Goal: Task Accomplishment & Management: Manage account settings

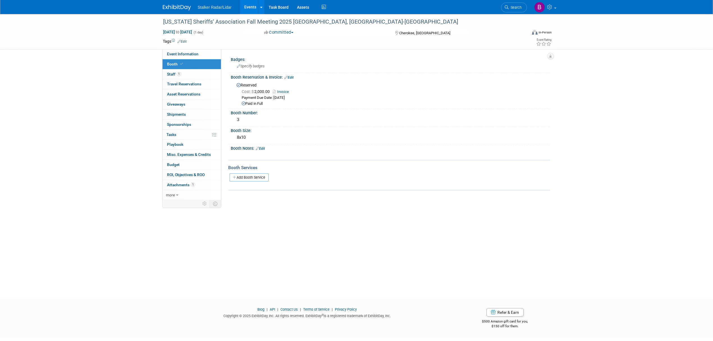
click at [291, 76] on link "Edit" at bounding box center [288, 78] width 9 height 4
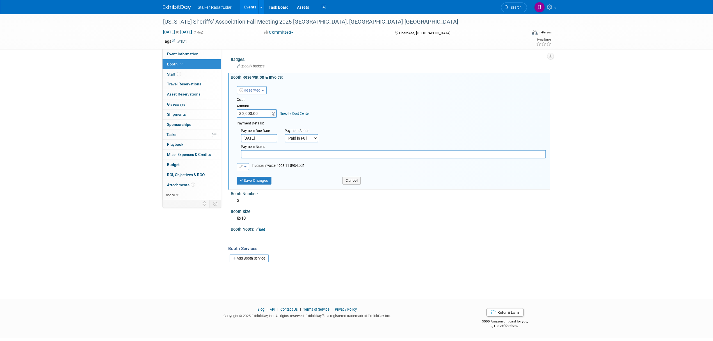
click at [248, 167] on button "button" at bounding box center [243, 166] width 12 height 7
click at [251, 180] on link "Remove attachment" at bounding box center [265, 183] width 56 height 8
click at [302, 136] on select "Not Paid Yet Partially Paid Paid in Full" at bounding box center [302, 138] width 34 height 8
select select "3"
click at [285, 134] on select "Not Paid Yet Partially Paid Paid in Full" at bounding box center [302, 138] width 34 height 8
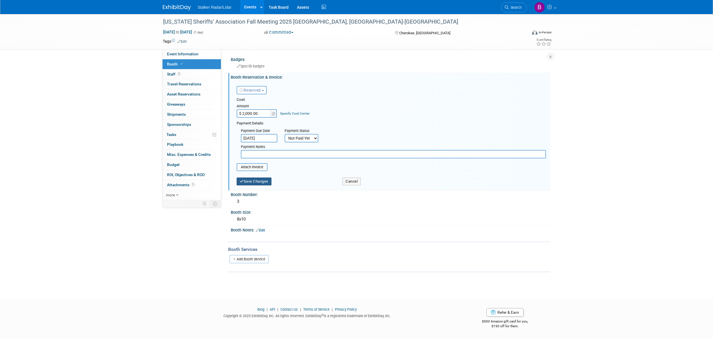
click at [256, 179] on button "Save Changes" at bounding box center [254, 181] width 35 height 8
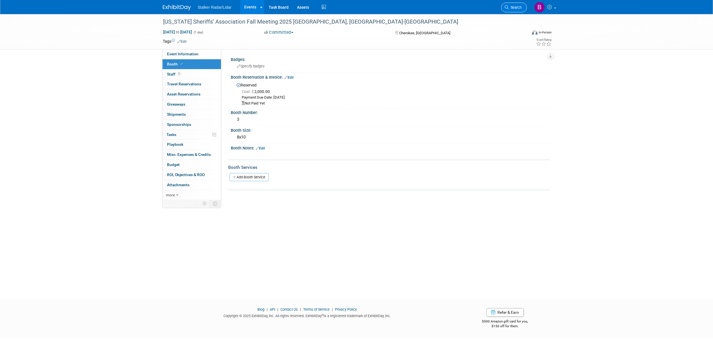
click at [510, 10] on link "Search" at bounding box center [514, 8] width 26 height 10
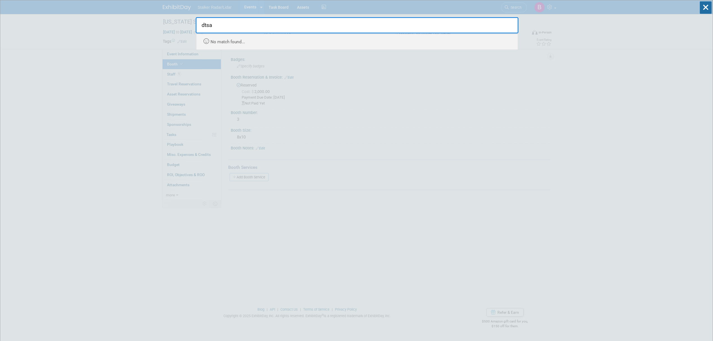
type input "dtsa"
drag, startPoint x: 219, startPoint y: 28, endPoint x: 177, endPoint y: 22, distance: 42.8
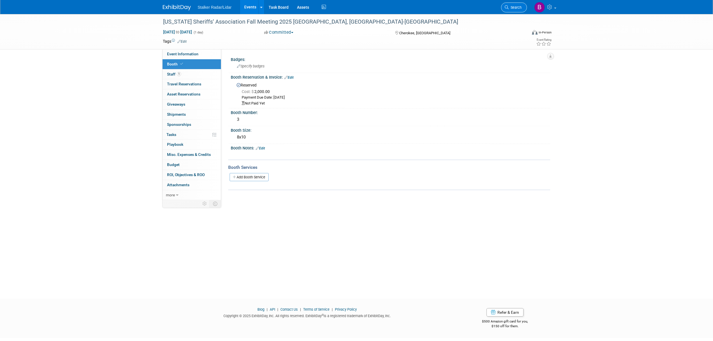
click at [513, 7] on span "Search" at bounding box center [515, 7] width 13 height 4
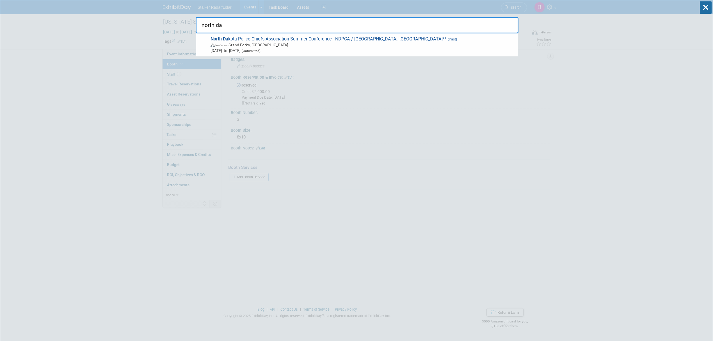
type input "north da"
drag, startPoint x: 227, startPoint y: 25, endPoint x: 157, endPoint y: 10, distance: 72.3
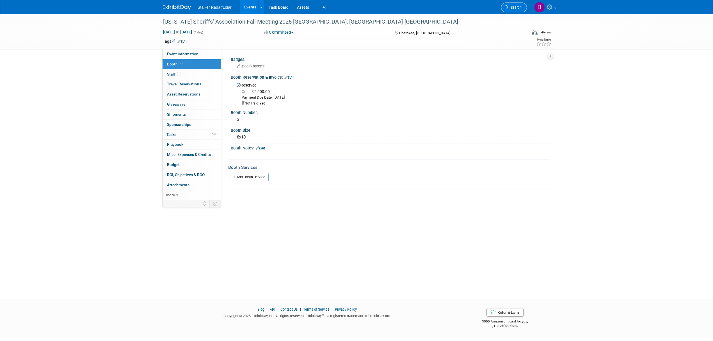
click at [513, 9] on span "Search" at bounding box center [515, 7] width 13 height 4
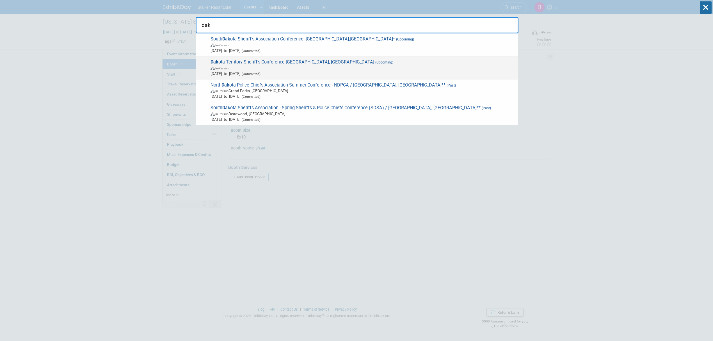
type input "dak"
click at [264, 64] on span "Dak ota Territory Sheriff's Conference Fargo, ND (Upcoming) In-Person Nov 17, 2…" at bounding box center [362, 67] width 306 height 17
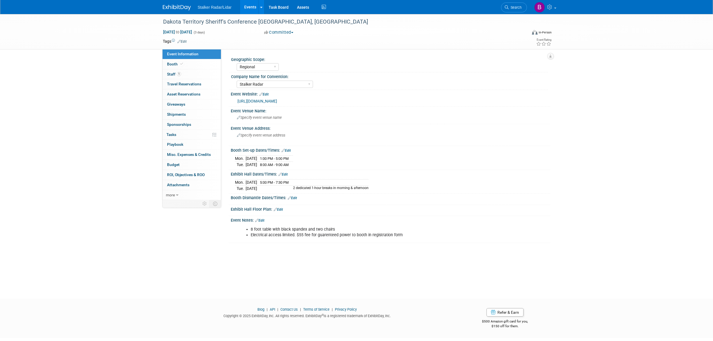
select select "Regional"
select select "Stalker Radar"
click at [179, 67] on link "Booth" at bounding box center [192, 64] width 58 height 10
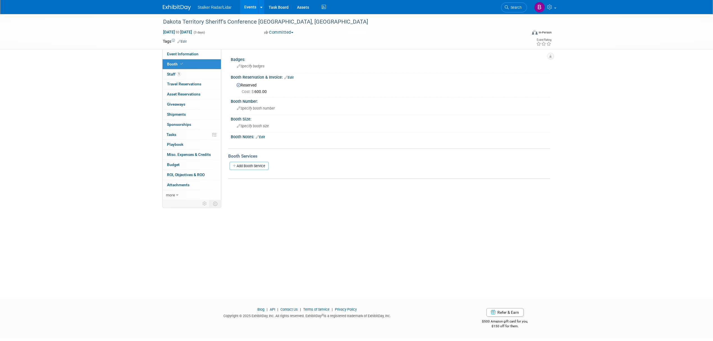
click at [295, 77] on div "Booth Reservation & Invoice: Edit" at bounding box center [390, 76] width 319 height 7
click at [292, 76] on link "Edit" at bounding box center [288, 78] width 9 height 4
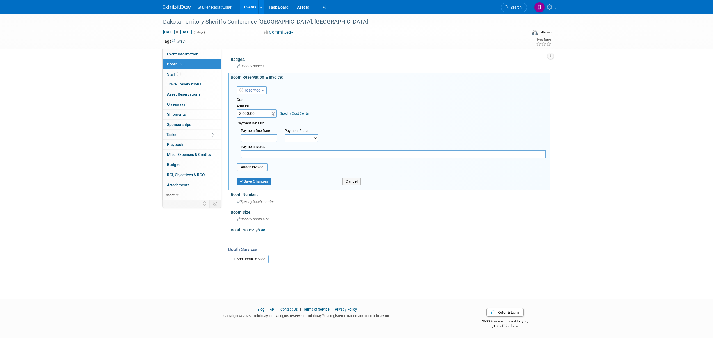
click at [257, 86] on button "Reserved" at bounding box center [252, 90] width 30 height 8
click at [260, 105] on link "Reserved" at bounding box center [267, 108] width 60 height 8
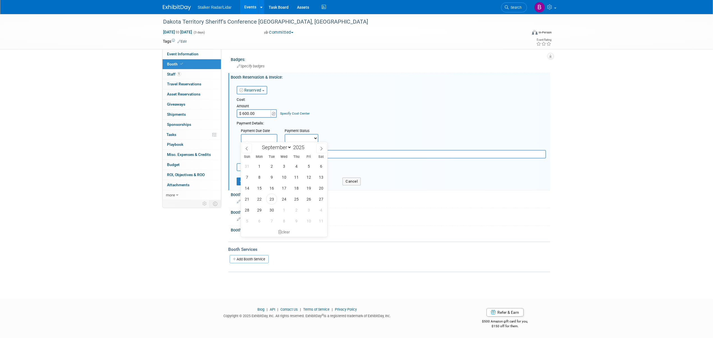
click at [260, 139] on input "text" at bounding box center [259, 138] width 36 height 8
click at [272, 201] on span "23" at bounding box center [271, 198] width 11 height 11
type input "[DATE]"
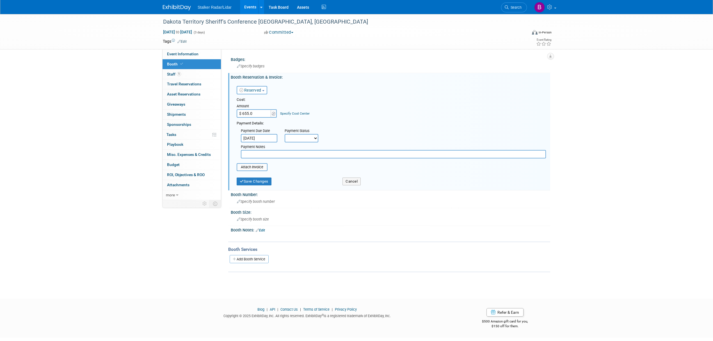
type input "$ 655.00"
click at [299, 134] on select "Not Paid Yet Partially Paid Paid in Full" at bounding box center [302, 138] width 34 height 8
select select "1"
click at [285, 134] on select "Not Paid Yet Partially Paid Paid in Full" at bounding box center [302, 138] width 34 height 8
click at [250, 182] on button "Save Changes" at bounding box center [254, 185] width 35 height 8
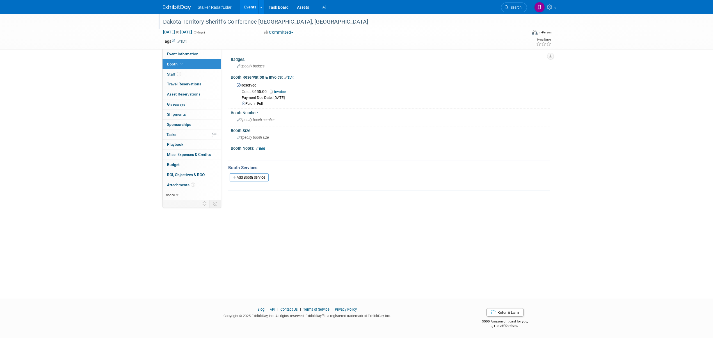
click at [280, 17] on div "Dakota Territory Sheriff's Conference Fargo, ND" at bounding box center [339, 22] width 357 height 10
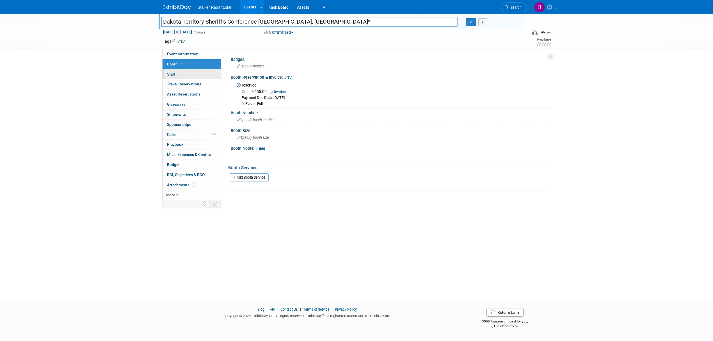
type input "Dakota Territory Sheriff's Conference [GEOGRAPHIC_DATA], [GEOGRAPHIC_DATA]*"
click at [183, 76] on link "1 Staff 1" at bounding box center [192, 74] width 58 height 10
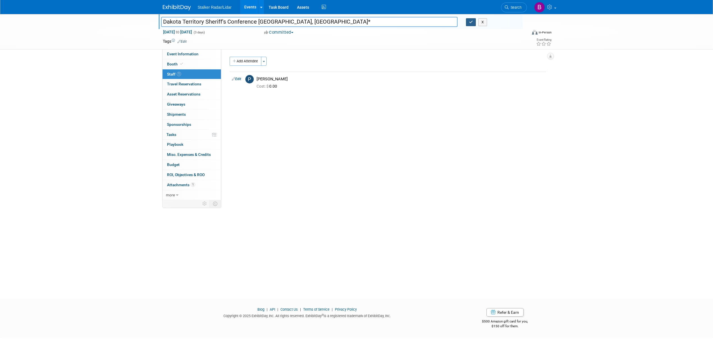
click at [468, 19] on button "button" at bounding box center [471, 22] width 10 height 8
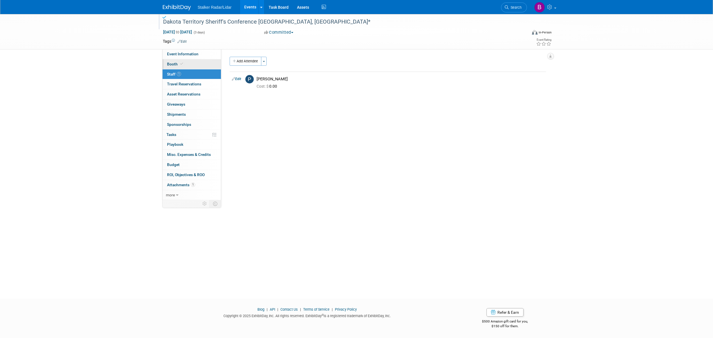
click at [180, 59] on link "Booth" at bounding box center [192, 64] width 58 height 10
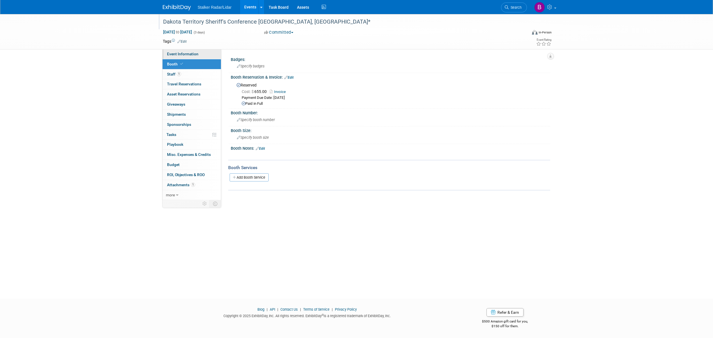
click at [180, 54] on span "Event Information" at bounding box center [182, 54] width 31 height 4
select select "Regional"
select select "Stalker Radar"
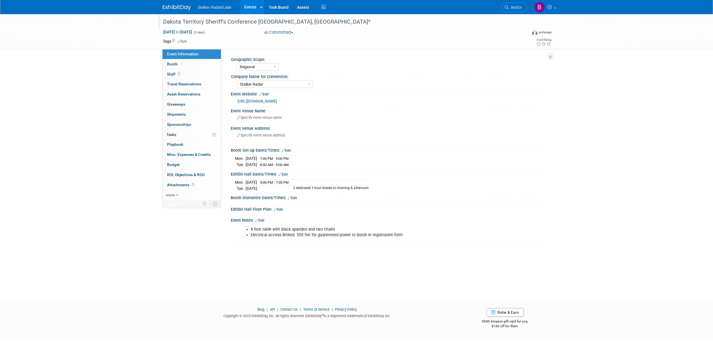
click at [372, 236] on li "Electrical access limited. $55 fee for guarenteed power to booth in registratio…" at bounding box center [368, 235] width 234 height 6
click at [173, 63] on span "Booth" at bounding box center [175, 64] width 17 height 4
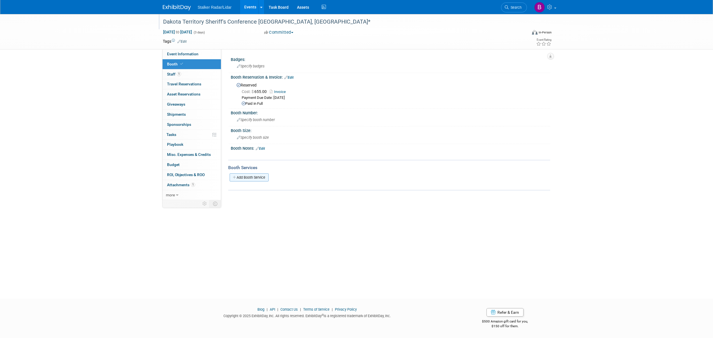
click at [253, 175] on link "Add Booth Service" at bounding box center [249, 177] width 39 height 8
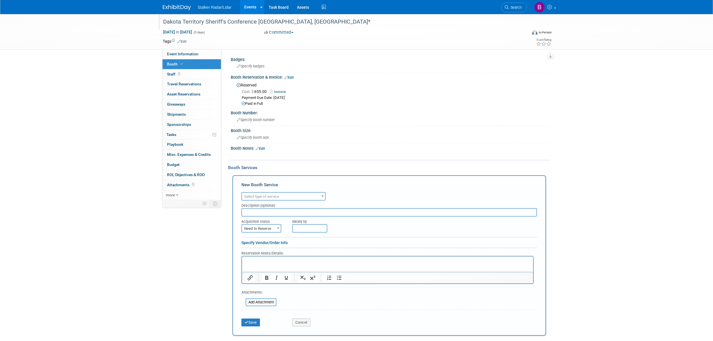
click at [279, 198] on span "Select type of service" at bounding box center [283, 197] width 83 height 8
select select "8"
click at [268, 227] on span "Need to Reserve" at bounding box center [261, 229] width 39 height 8
select select "2"
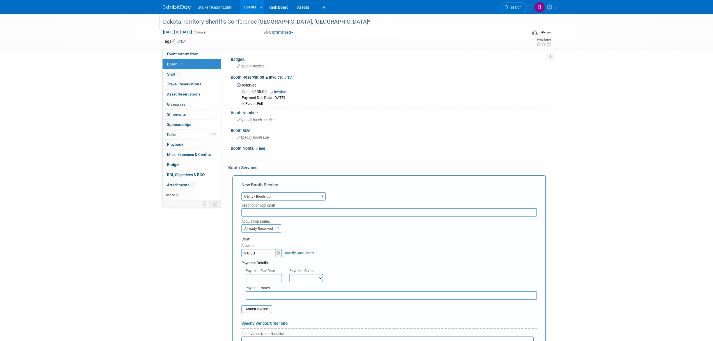
click at [257, 249] on input "$ 0.00" at bounding box center [258, 253] width 35 height 8
type input "$ 55.00"
click at [260, 294] on input "text" at bounding box center [391, 295] width 291 height 8
type input "Paid with registration"
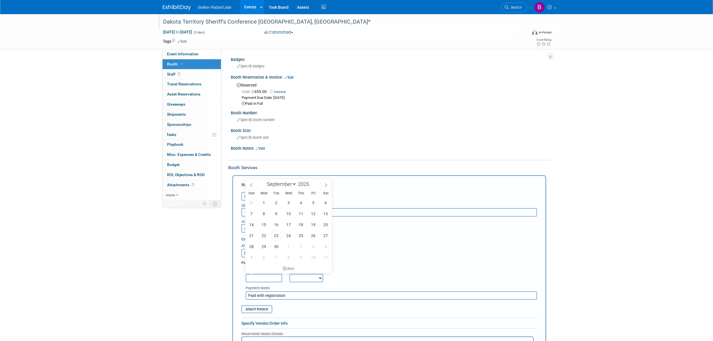
click at [271, 275] on input "text" at bounding box center [264, 278] width 36 height 8
click at [278, 233] on span "23" at bounding box center [276, 235] width 11 height 11
type input "Sep 23, 2025"
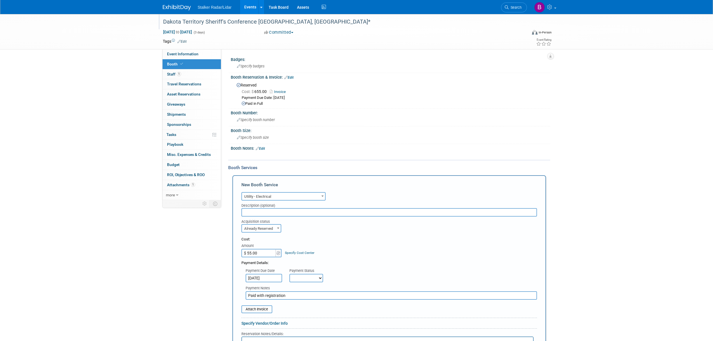
click at [302, 285] on div "Payment Notes" at bounding box center [391, 288] width 291 height 6
click at [302, 277] on select "Not Paid Yet Partially Paid Paid in Full" at bounding box center [306, 278] width 34 height 8
select select "1"
click at [289, 274] on select "Not Paid Yet Partially Paid Paid in Full" at bounding box center [306, 278] width 34 height 8
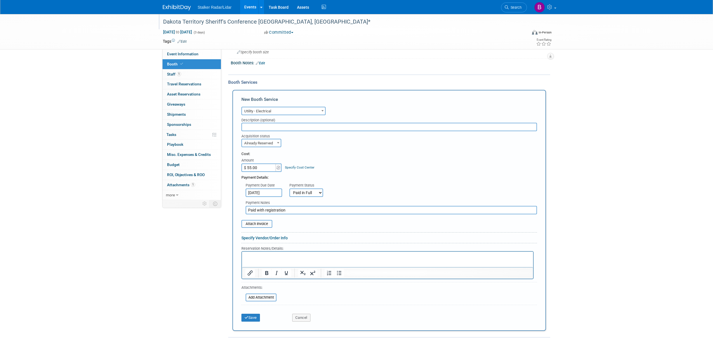
scroll to position [117, 0]
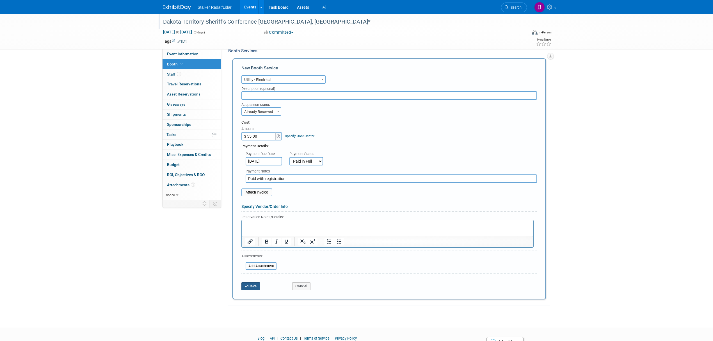
click at [249, 284] on button "Save" at bounding box center [250, 286] width 19 height 8
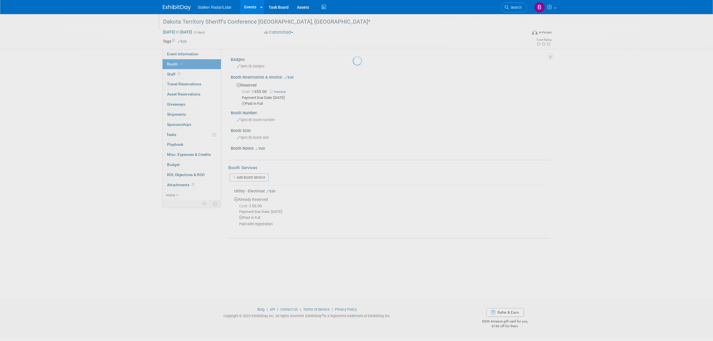
scroll to position [0, 0]
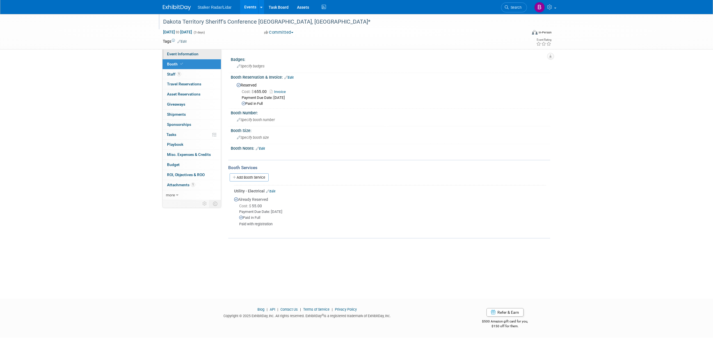
click at [179, 54] on span "Event Information" at bounding box center [182, 54] width 31 height 4
select select "Regional"
select select "Stalker Radar"
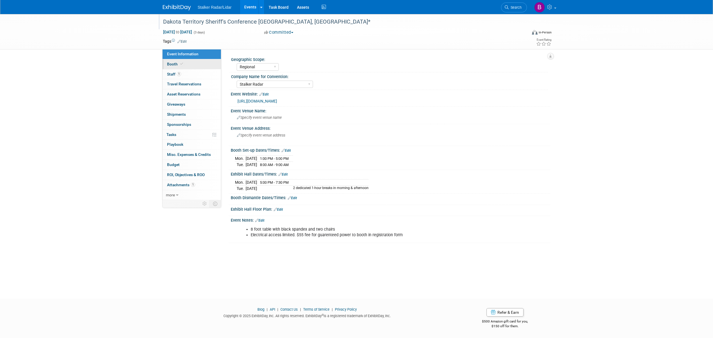
click at [168, 63] on span "Booth" at bounding box center [175, 64] width 17 height 4
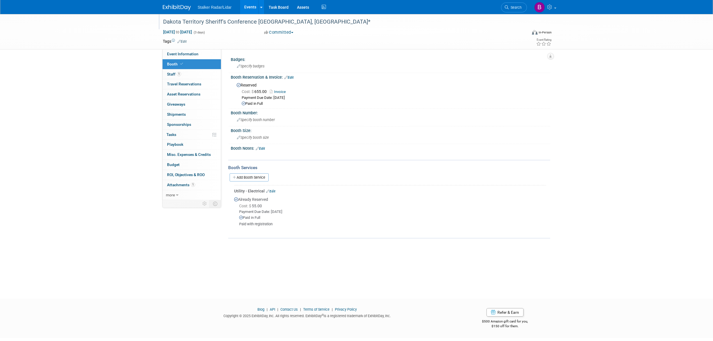
click at [282, 92] on link "Invoice" at bounding box center [279, 92] width 19 height 4
click at [259, 92] on span "Cost: $ 655.00" at bounding box center [255, 91] width 27 height 4
click at [290, 78] on link "Edit" at bounding box center [288, 78] width 9 height 4
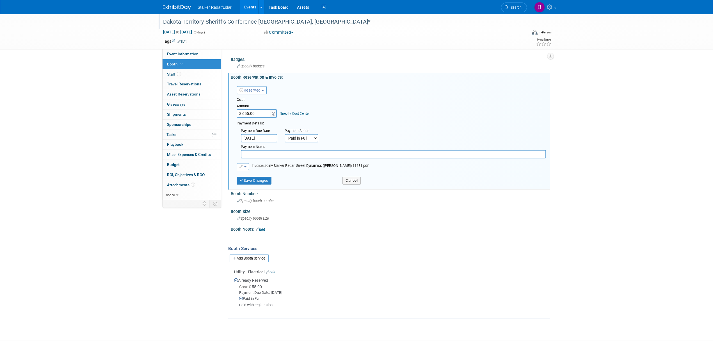
click at [248, 112] on input "$ 655.00" at bounding box center [254, 113] width 35 height 8
click at [249, 112] on input "$ 655.00" at bounding box center [254, 113] width 35 height 8
type input "$ 600.00"
click at [258, 178] on button "Save Changes" at bounding box center [254, 181] width 35 height 8
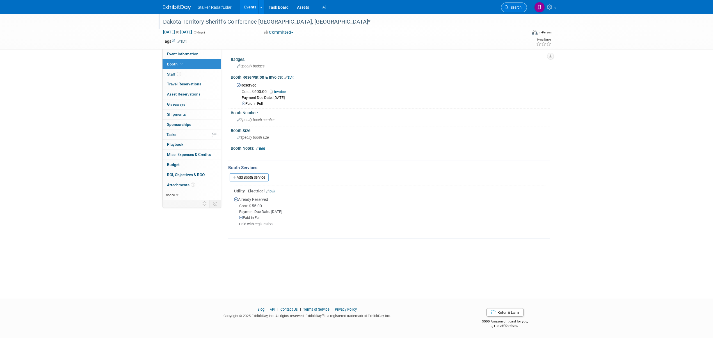
click at [506, 4] on link "Search" at bounding box center [514, 8] width 26 height 10
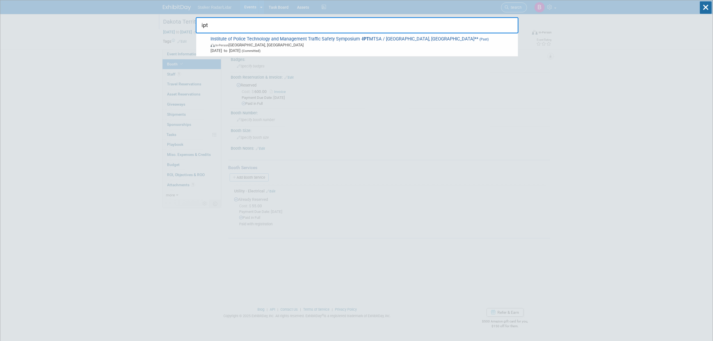
type input "iptm"
drag, startPoint x: 236, startPoint y: 20, endPoint x: 177, endPoint y: 25, distance: 59.7
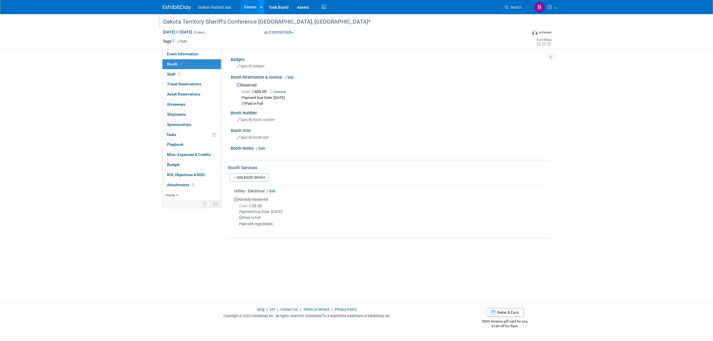
click at [263, 4] on link at bounding box center [261, 7] width 6 height 14
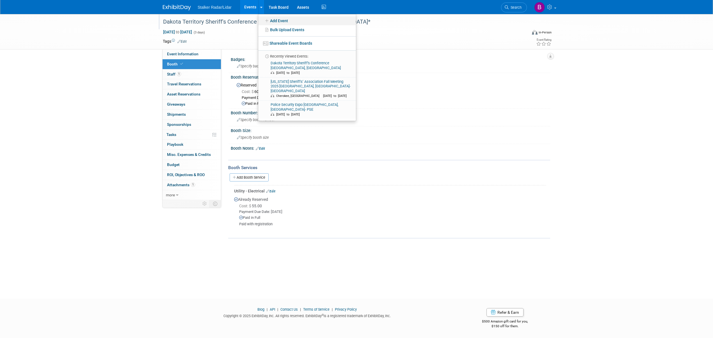
click at [281, 20] on link "Add Event" at bounding box center [307, 20] width 98 height 9
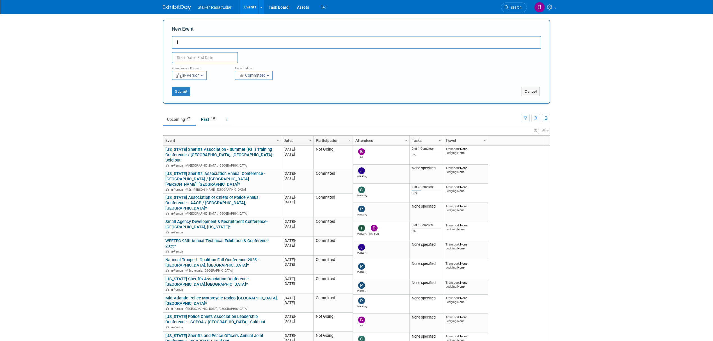
type input "I"
click at [193, 43] on input "I" at bounding box center [356, 42] width 369 height 13
paste input "IPTM: 2026 Symposium on Traffic Safety"
type input "IPTM: 2026 Symposium on Traffic Safety"
click at [202, 58] on input "text" at bounding box center [205, 57] width 66 height 11
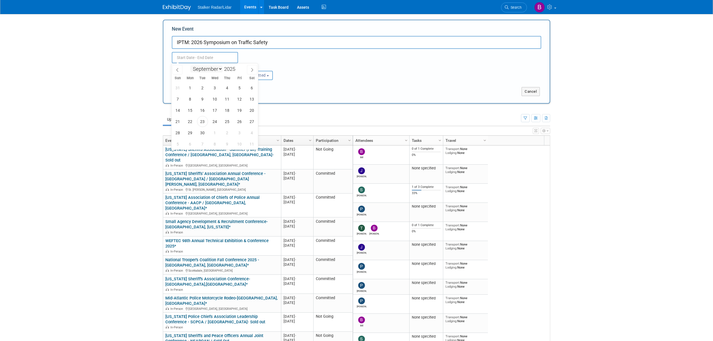
click at [211, 70] on select "January February March April May June July August September October November De…" at bounding box center [206, 68] width 32 height 7
select select "4"
click at [190, 65] on select "January February March April May June July August September October November De…" at bounding box center [206, 68] width 32 height 7
click at [235, 69] on input "2025" at bounding box center [231, 69] width 17 height 6
click at [239, 67] on span at bounding box center [237, 67] width 4 height 3
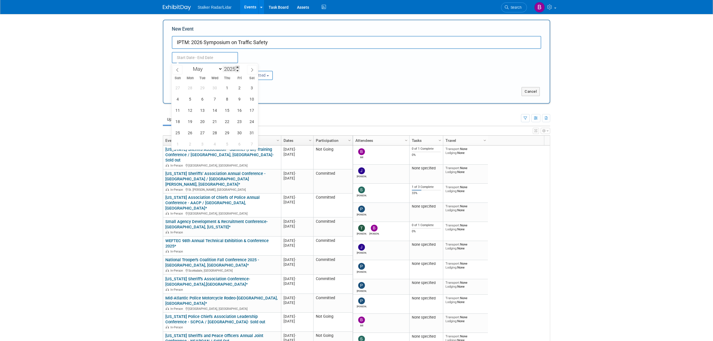
type input "2026"
click at [189, 121] on span "18" at bounding box center [190, 121] width 11 height 11
click at [223, 122] on span "21" at bounding box center [227, 121] width 11 height 11
type input "May 18, 2026 to May 21, 2026"
click at [178, 90] on button "Submit" at bounding box center [181, 91] width 19 height 9
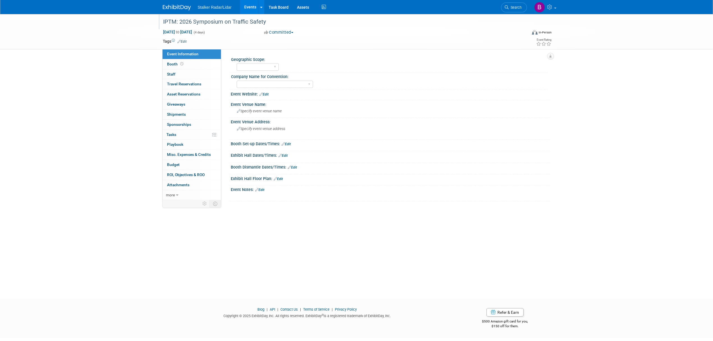
click at [254, 19] on div "IPTM: 2026 Symposium on Traffic Safety" at bounding box center [339, 22] width 357 height 10
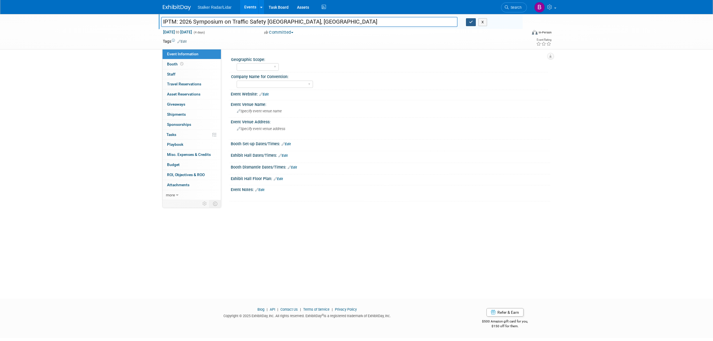
type input "IPTM: 2026 Symposium on Traffic Safety Orlando, FL"
click at [468, 25] on button "button" at bounding box center [471, 22] width 10 height 8
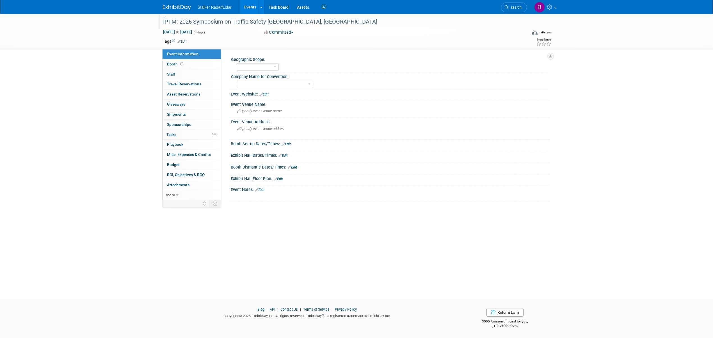
click at [266, 20] on div "IPTM: 2026 Symposium on Traffic Safety Orlando, FL" at bounding box center [339, 22] width 357 height 10
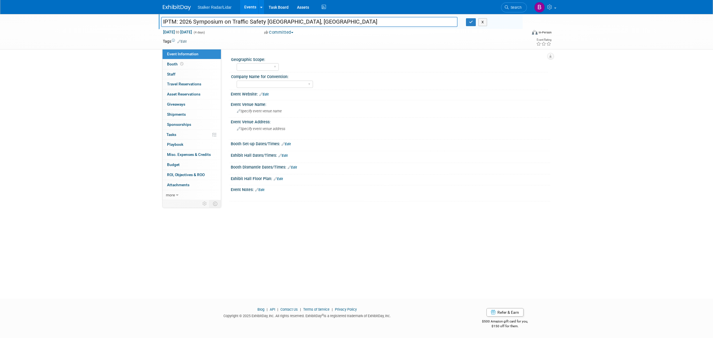
click at [267, 21] on input "IPTM: 2026 Symposium on Traffic Safety Orlando, FL" at bounding box center [309, 22] width 296 height 10
type input "IPTM: 2026 Symposium on Traffic Safety-Orlando, FL"
click at [468, 24] on button "button" at bounding box center [471, 22] width 10 height 8
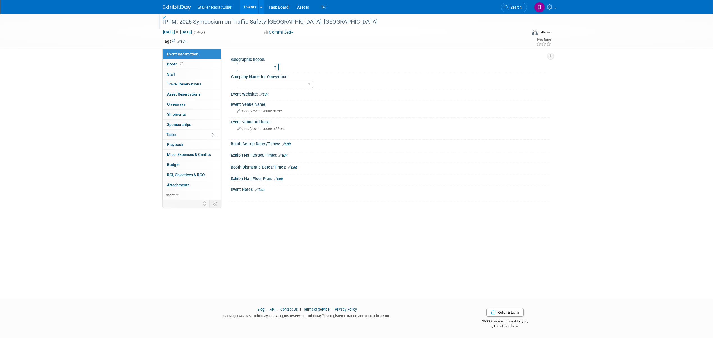
drag, startPoint x: 275, startPoint y: 67, endPoint x: 272, endPoint y: 67, distance: 3.6
click at [273, 67] on select "Regional National International" at bounding box center [258, 67] width 42 height 8
select select "National"
click at [237, 63] on select "Regional National International" at bounding box center [258, 67] width 42 height 8
click at [267, 85] on select "Stalker Sensors Applied Concepts, Inc. | Stalker Radar Stalker Radar | Street D…" at bounding box center [275, 85] width 76 height 8
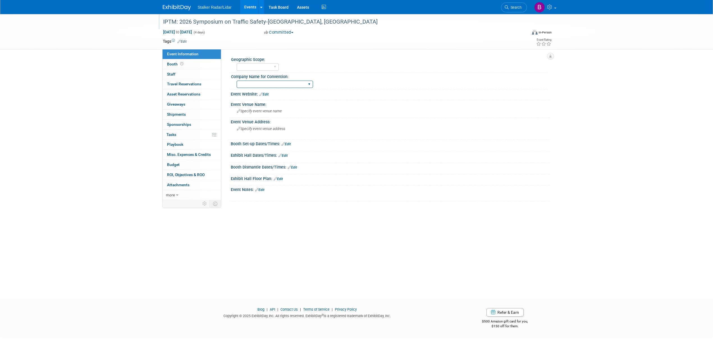
select select "Stalker Radar"
click at [237, 81] on select "Stalker Sensors Applied Concepts, Inc. | Stalker Radar Stalker Radar | Street D…" at bounding box center [275, 85] width 76 height 8
click at [183, 63] on span at bounding box center [181, 64] width 5 height 4
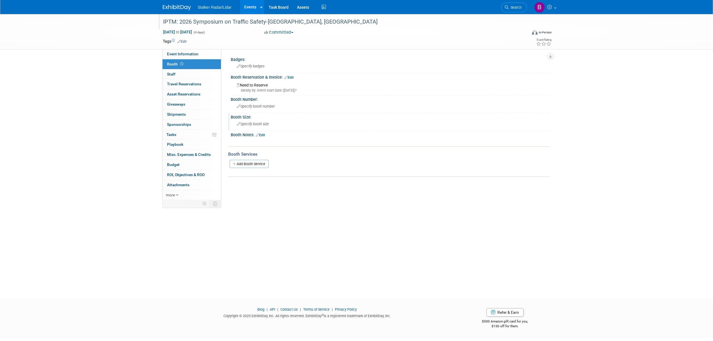
click at [250, 123] on span "Specify booth size" at bounding box center [253, 124] width 32 height 4
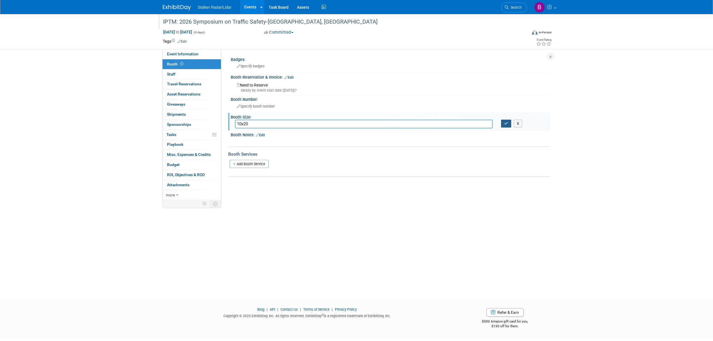
type input "10x20"
click at [505, 124] on icon "button" at bounding box center [506, 124] width 4 height 4
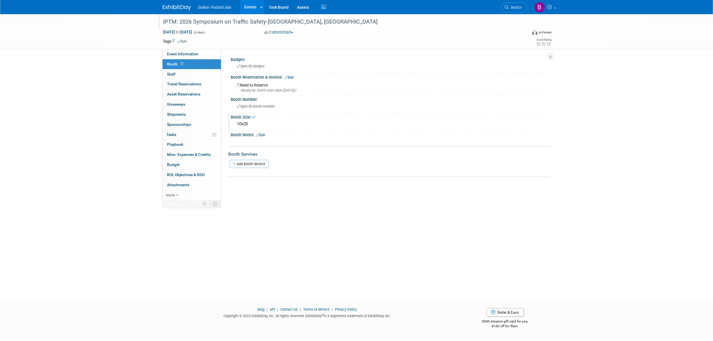
click at [293, 76] on link "Edit" at bounding box center [288, 78] width 9 height 4
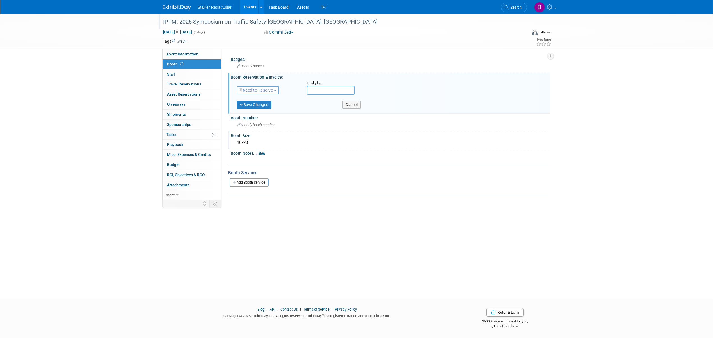
click at [265, 91] on span "Need to Reserve" at bounding box center [255, 90] width 33 height 4
click at [265, 106] on link "Reserved" at bounding box center [267, 108] width 60 height 8
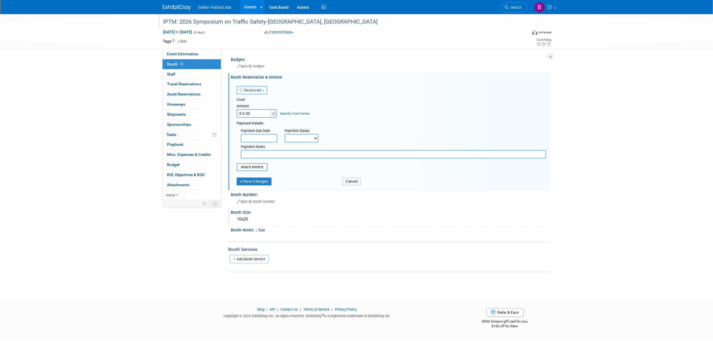
click at [257, 114] on input "$ 0.00" at bounding box center [254, 113] width 35 height 8
type input "$ 3,350.00"
click at [263, 141] on body "Stalker Radar/Lidar Events Add Event Bulk Upload Events Shareable Event Boards …" at bounding box center [356, 170] width 713 height 341
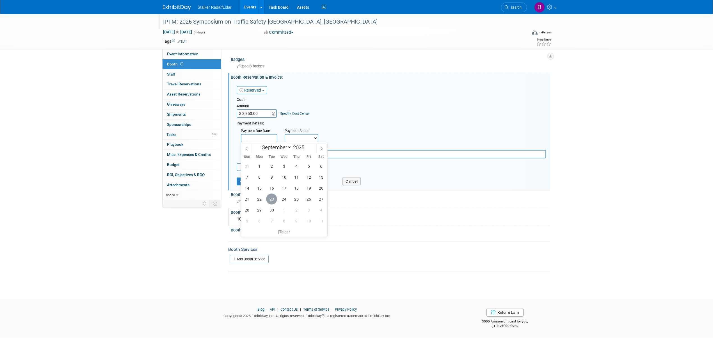
click at [271, 200] on span "23" at bounding box center [271, 198] width 11 height 11
type input "[DATE]"
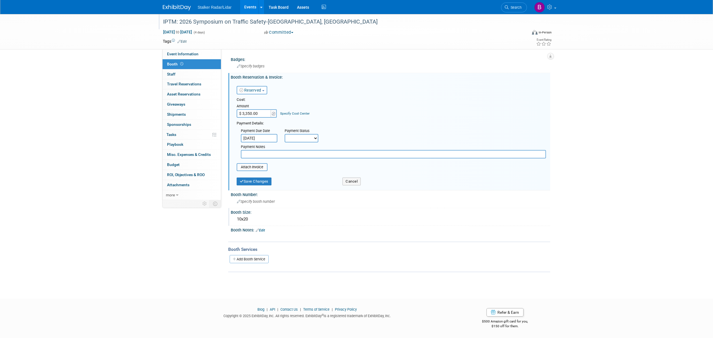
click at [314, 136] on select "Not Paid Yet Partially Paid Paid in Full" at bounding box center [302, 138] width 34 height 8
select select "3"
click at [285, 134] on select "Not Paid Yet Partially Paid Paid in Full" at bounding box center [302, 138] width 34 height 8
click at [250, 181] on button "Save Changes" at bounding box center [254, 181] width 35 height 8
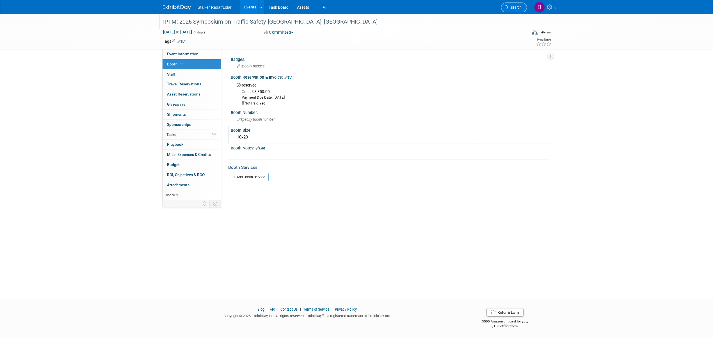
click at [515, 4] on link "Search" at bounding box center [514, 8] width 26 height 10
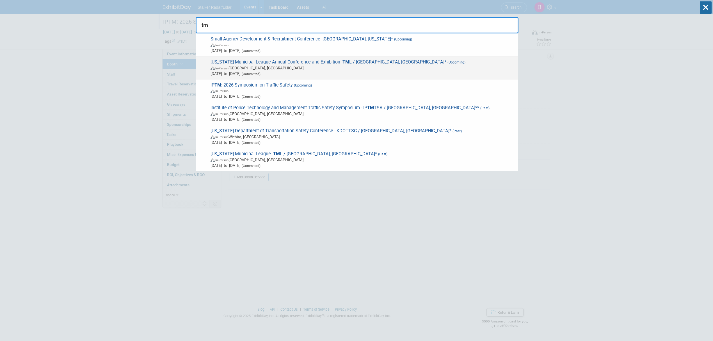
type input "tm"
click at [292, 67] on span "In-Person Fort Worth, TX" at bounding box center [363, 68] width 305 height 6
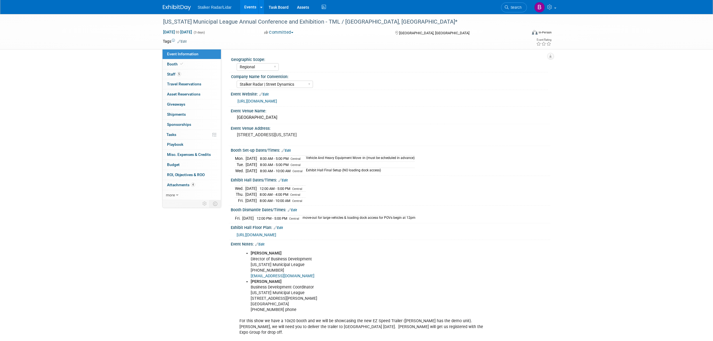
select select "Regional"
select select "Stalker Radar | Street Dynamics"
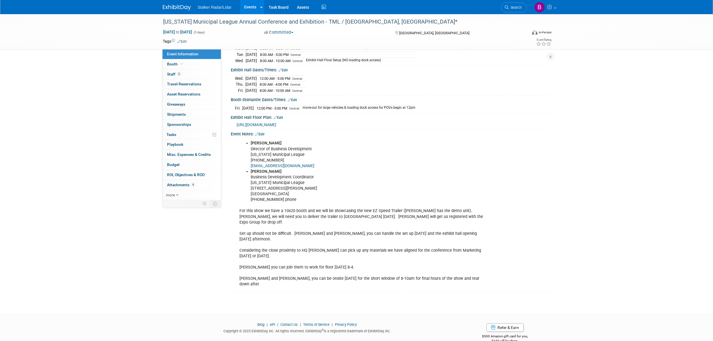
scroll to position [116, 0]
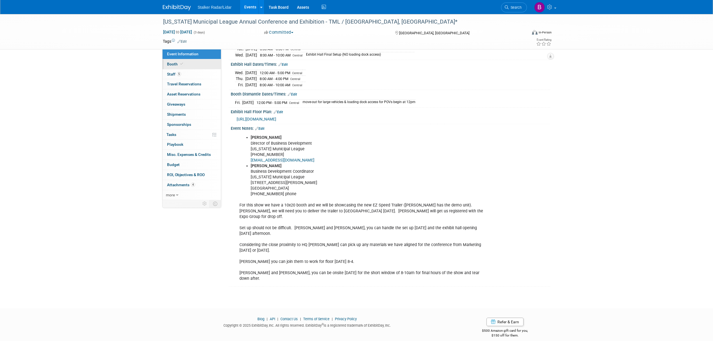
click at [184, 67] on link "Booth" at bounding box center [192, 64] width 58 height 10
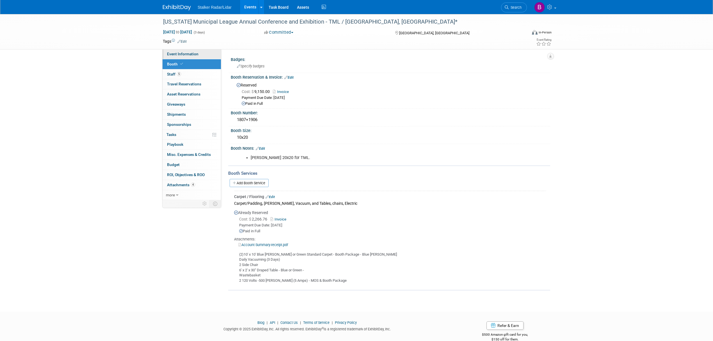
click at [182, 54] on span "Event Information" at bounding box center [182, 54] width 31 height 4
select select "Regional"
select select "Stalker Radar | Street Dynamics"
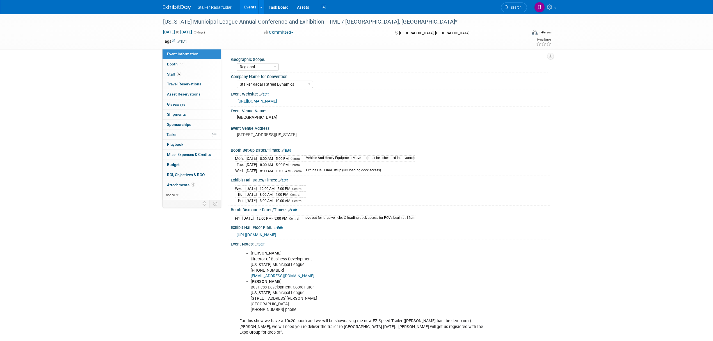
click at [287, 150] on link "Edit" at bounding box center [286, 150] width 9 height 4
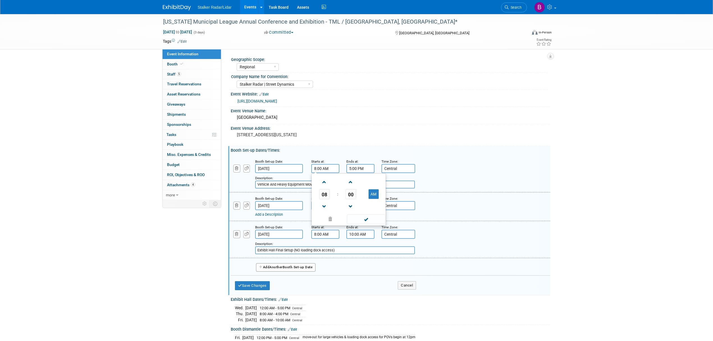
click at [333, 169] on input "8:00 AM" at bounding box center [325, 168] width 28 height 9
click at [325, 182] on span at bounding box center [324, 182] width 10 height 10
type input "10:00 AM"
click at [372, 218] on span at bounding box center [366, 219] width 38 height 10
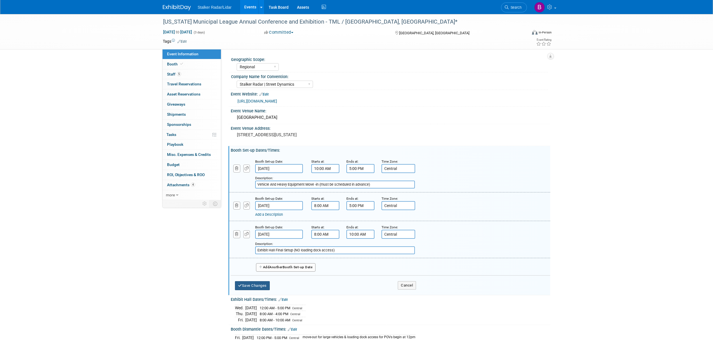
click at [252, 284] on button "Save Changes" at bounding box center [252, 285] width 35 height 9
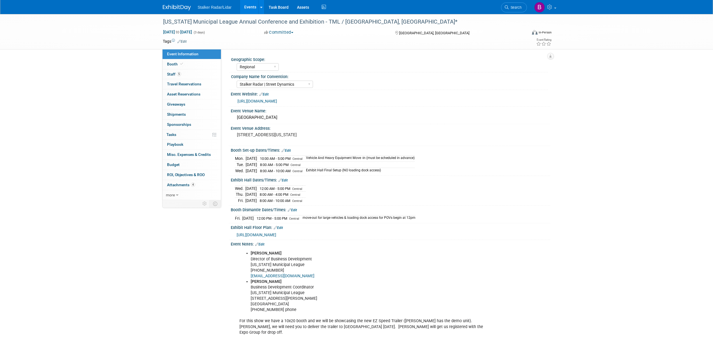
click at [287, 151] on link "Edit" at bounding box center [286, 150] width 9 height 4
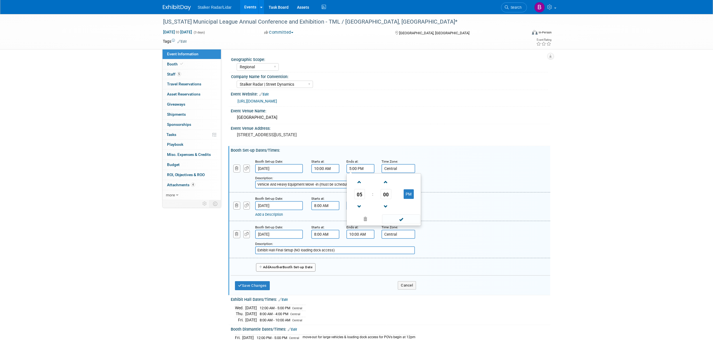
click at [360, 171] on input "5:00 PM" at bounding box center [360, 168] width 28 height 9
click at [363, 195] on span "05" at bounding box center [359, 194] width 11 height 10
click at [360, 199] on td "04" at bounding box center [357, 197] width 18 height 15
type input "4:00 PM"
click at [406, 224] on span at bounding box center [401, 219] width 38 height 10
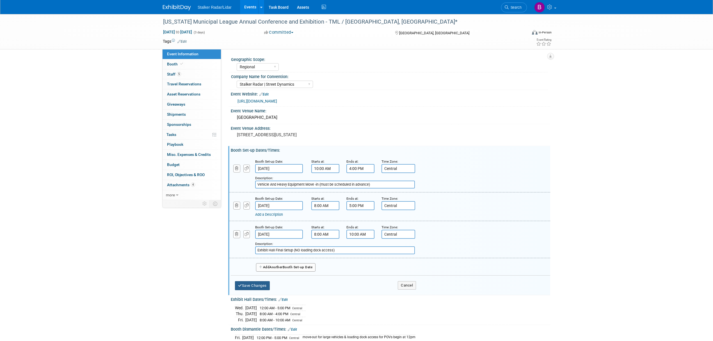
click at [238, 283] on icon "button" at bounding box center [240, 285] width 4 height 4
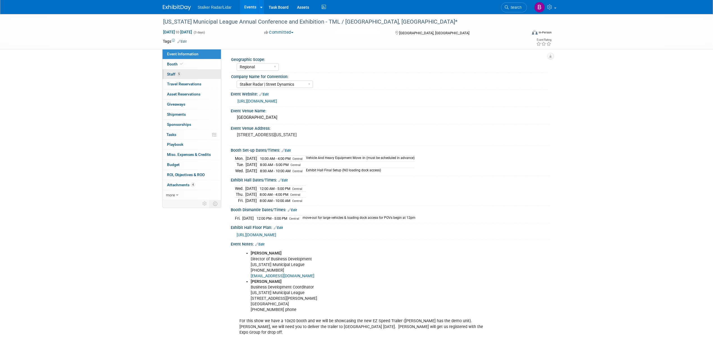
drag, startPoint x: 182, startPoint y: 72, endPoint x: 196, endPoint y: 72, distance: 14.0
click at [182, 72] on link "5 Staff 5" at bounding box center [192, 74] width 58 height 10
